Goal: Find specific page/section: Find specific page/section

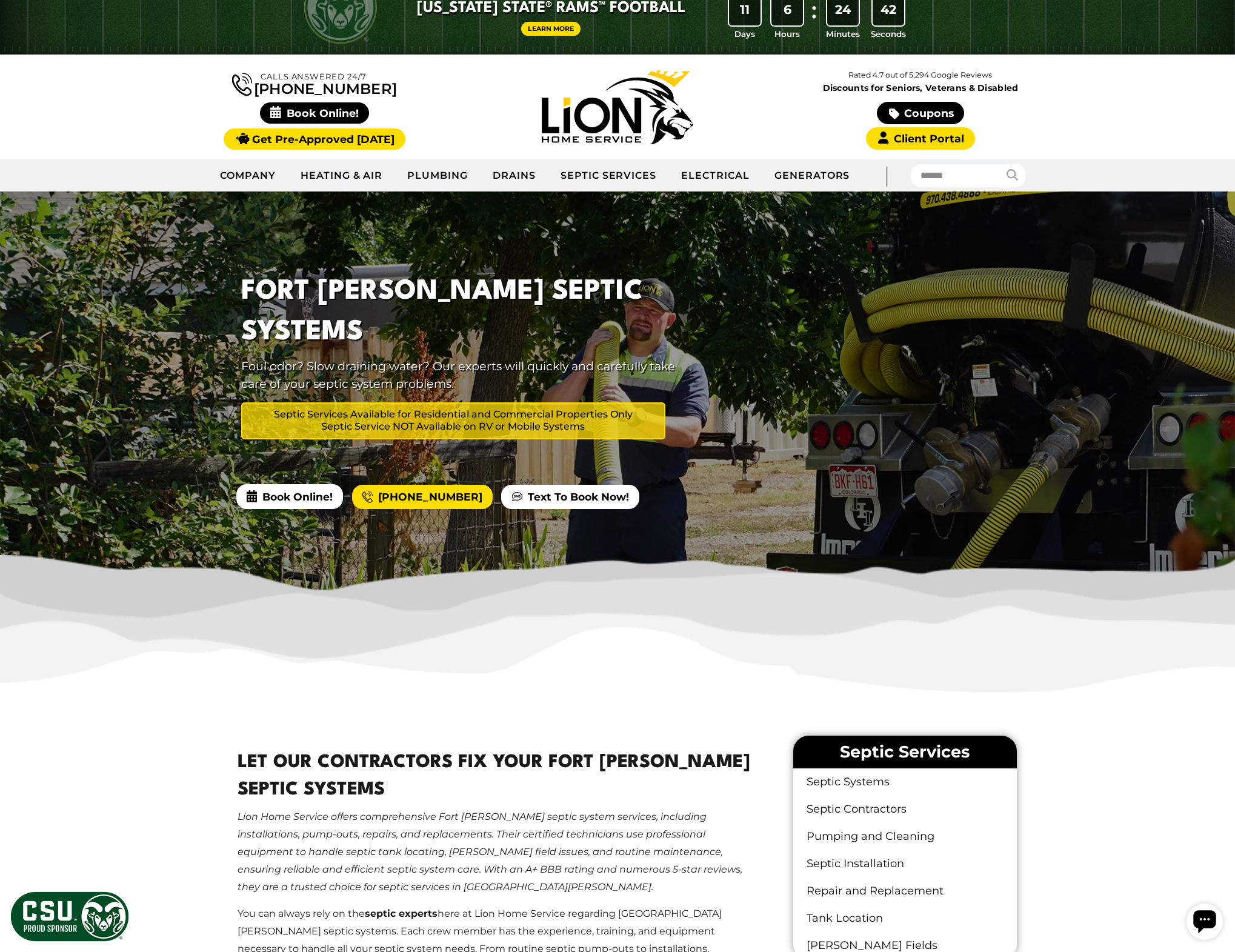
scroll to position [24, 0]
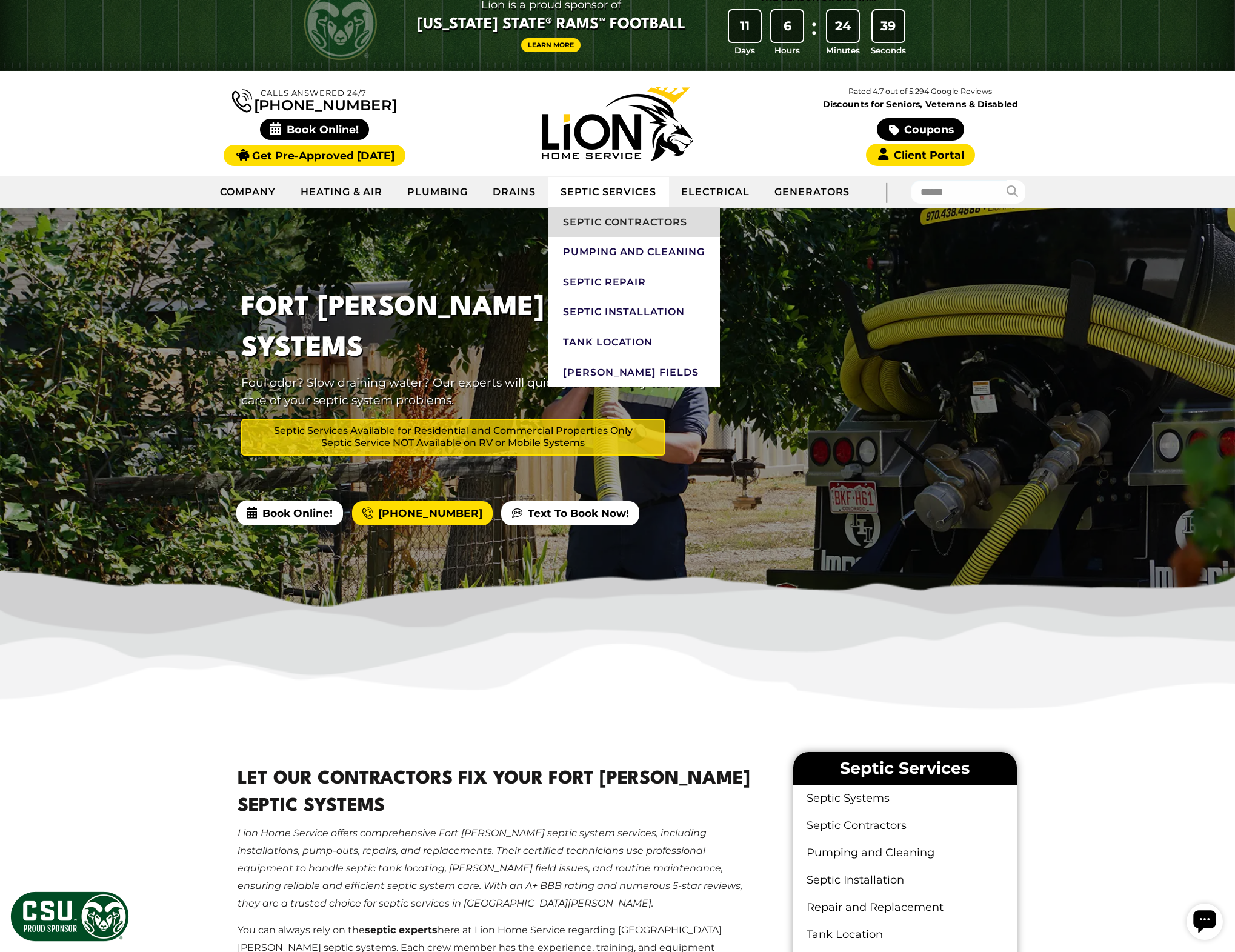
click at [602, 234] on link "Septic Contractors" at bounding box center [635, 222] width 172 height 30
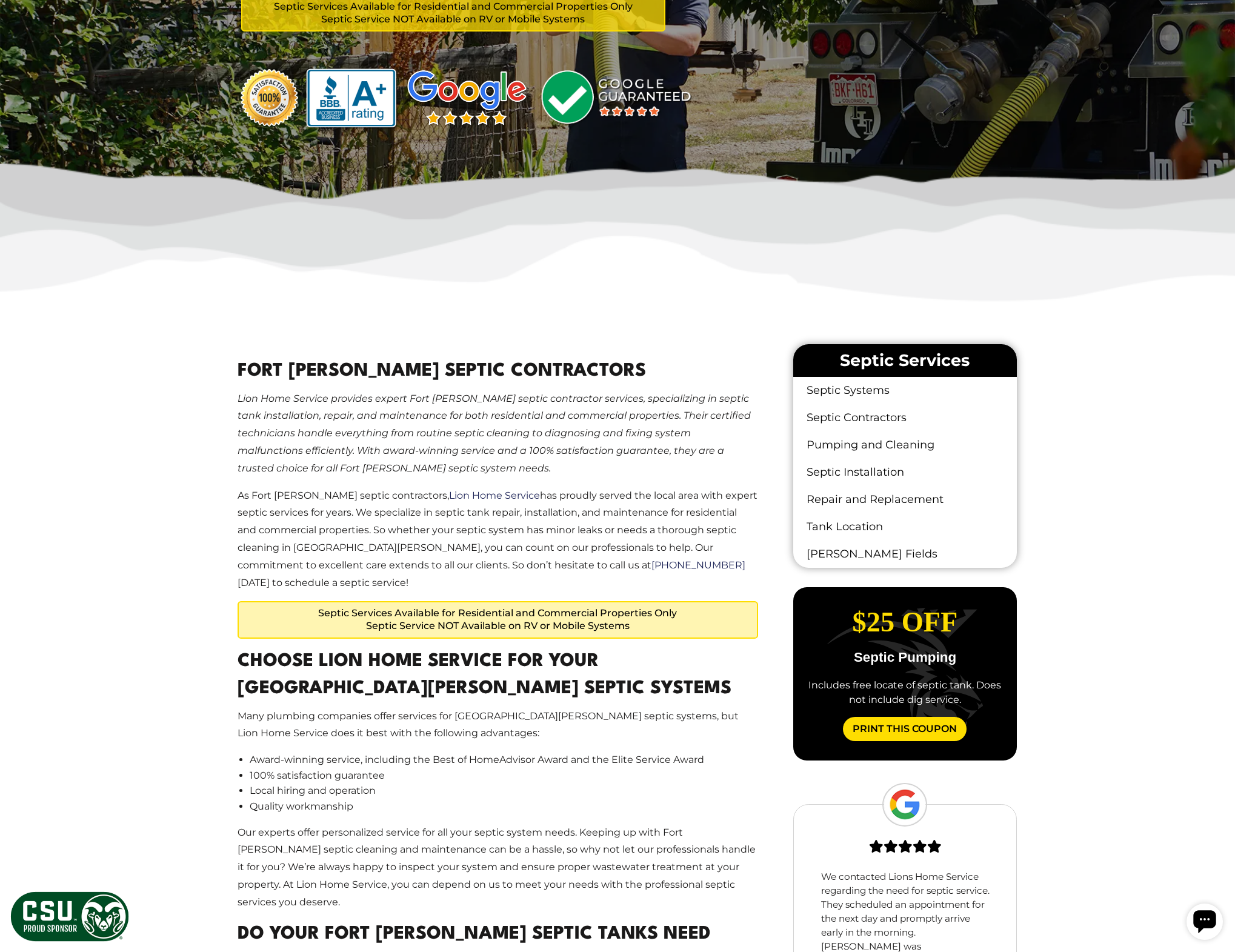
scroll to position [503, 0]
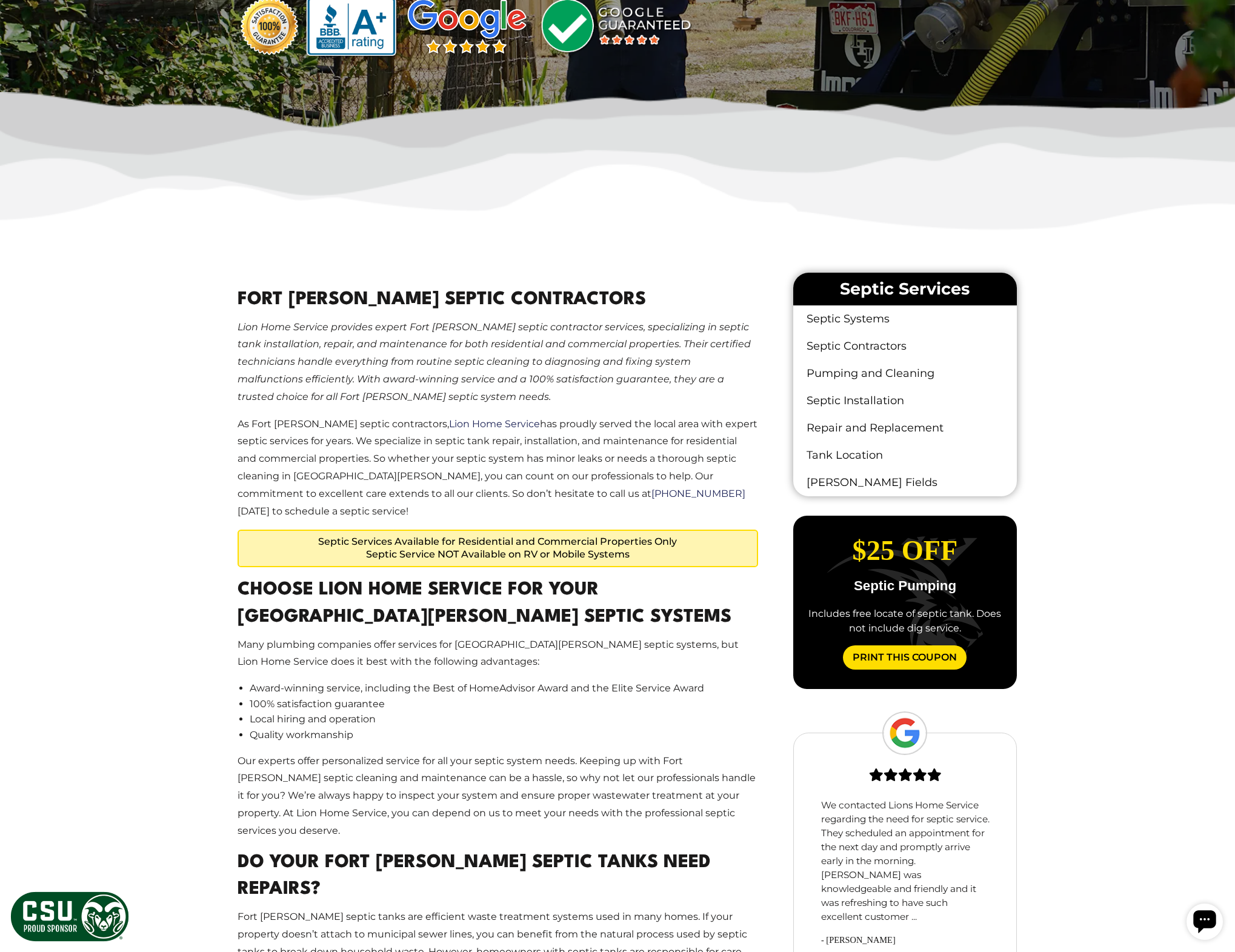
click at [528, 753] on p "Our experts offer personalized service for all your septic system needs. Keepin…" at bounding box center [497, 797] width 521 height 87
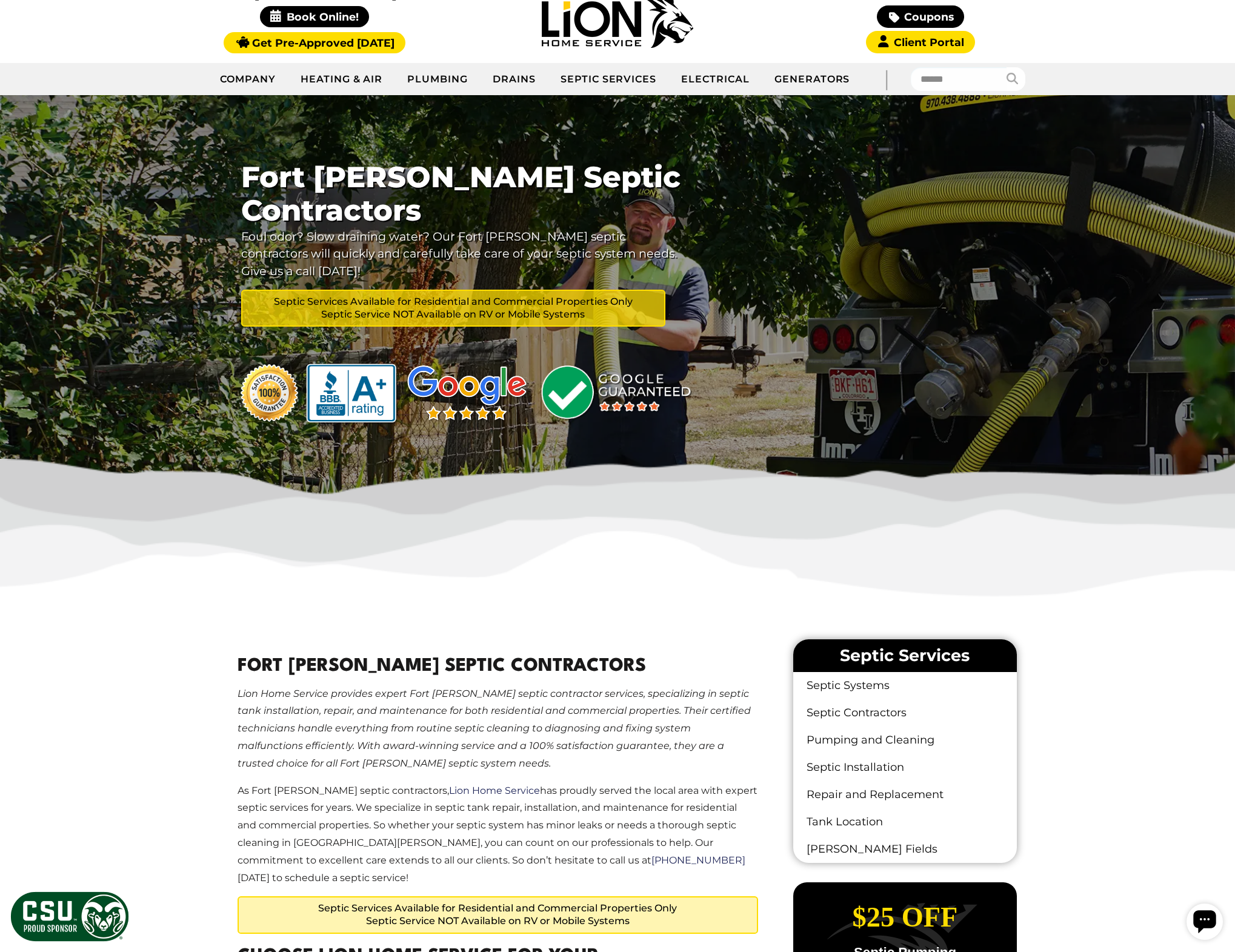
scroll to position [0, 0]
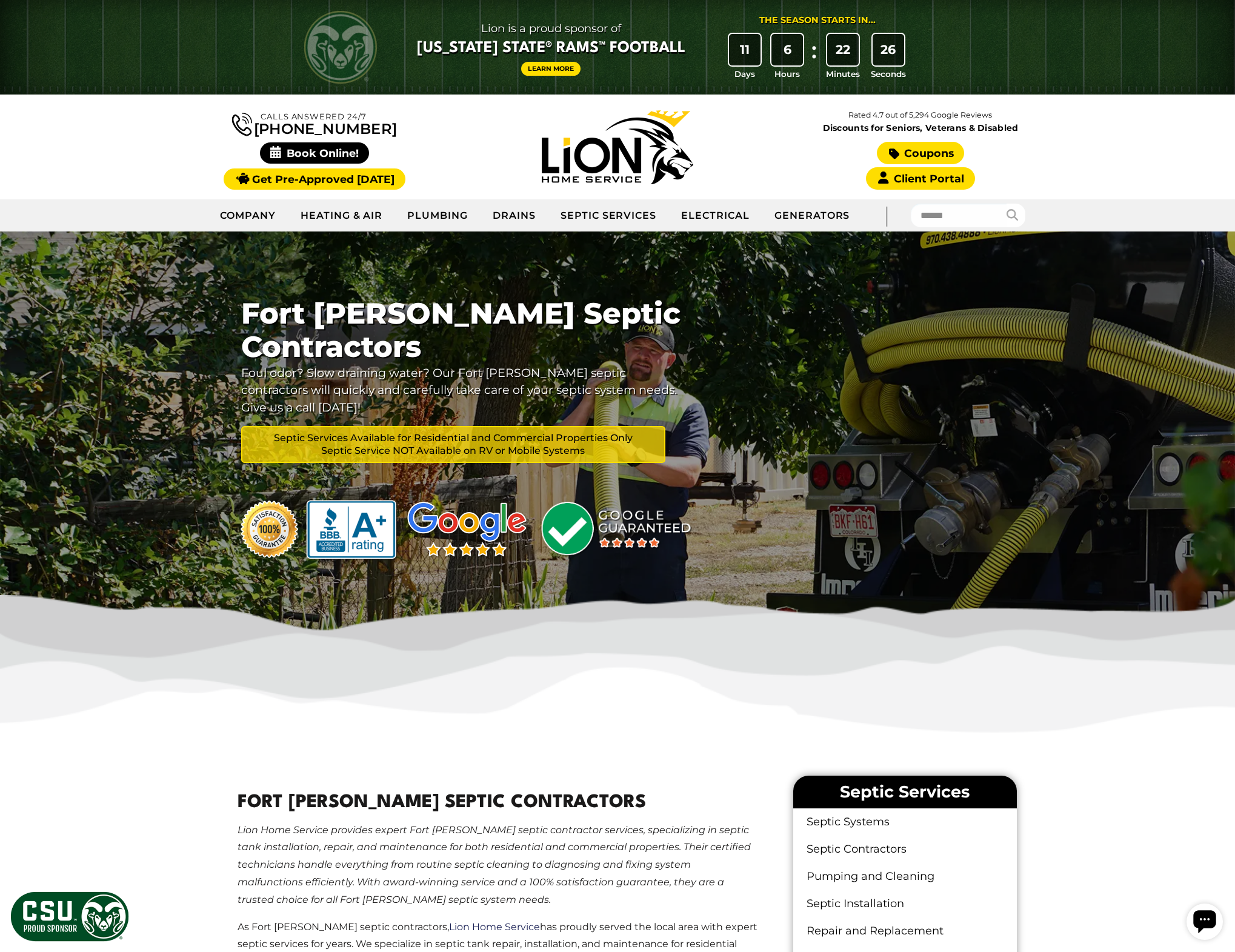
click at [919, 158] on link "Coupons" at bounding box center [921, 153] width 87 height 22
